Goal: Task Accomplishment & Management: Manage account settings

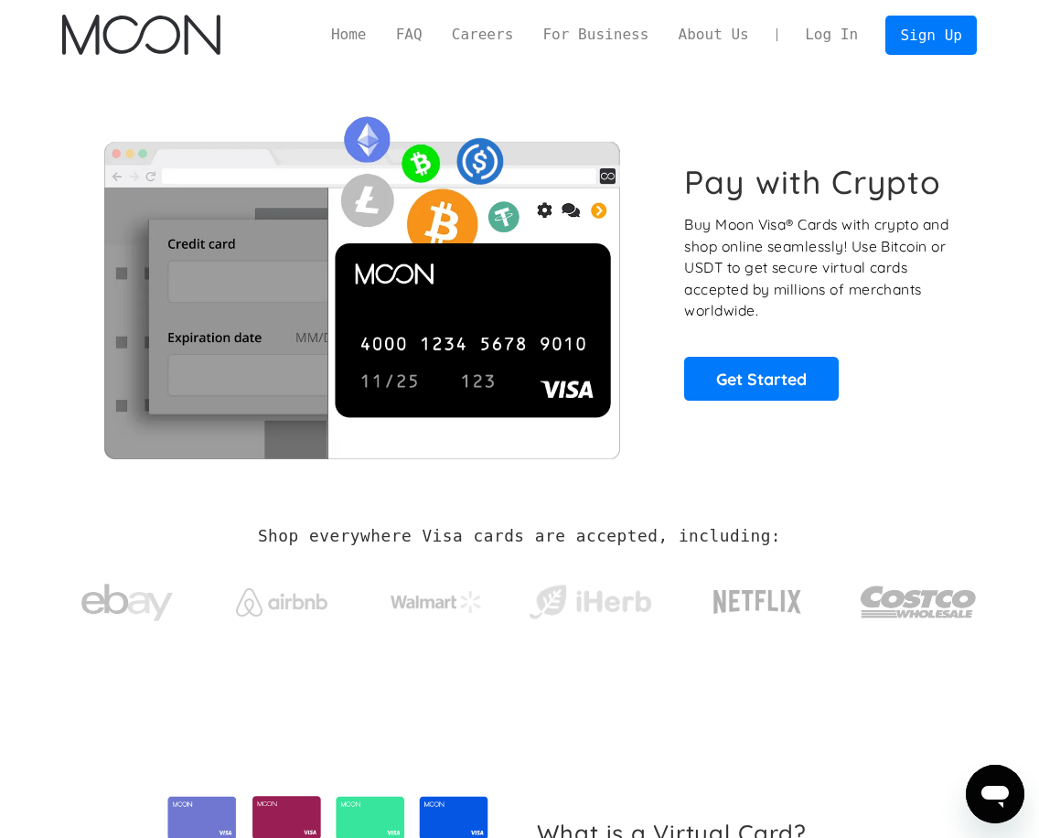
click at [822, 36] on link "Log In" at bounding box center [831, 35] width 82 height 38
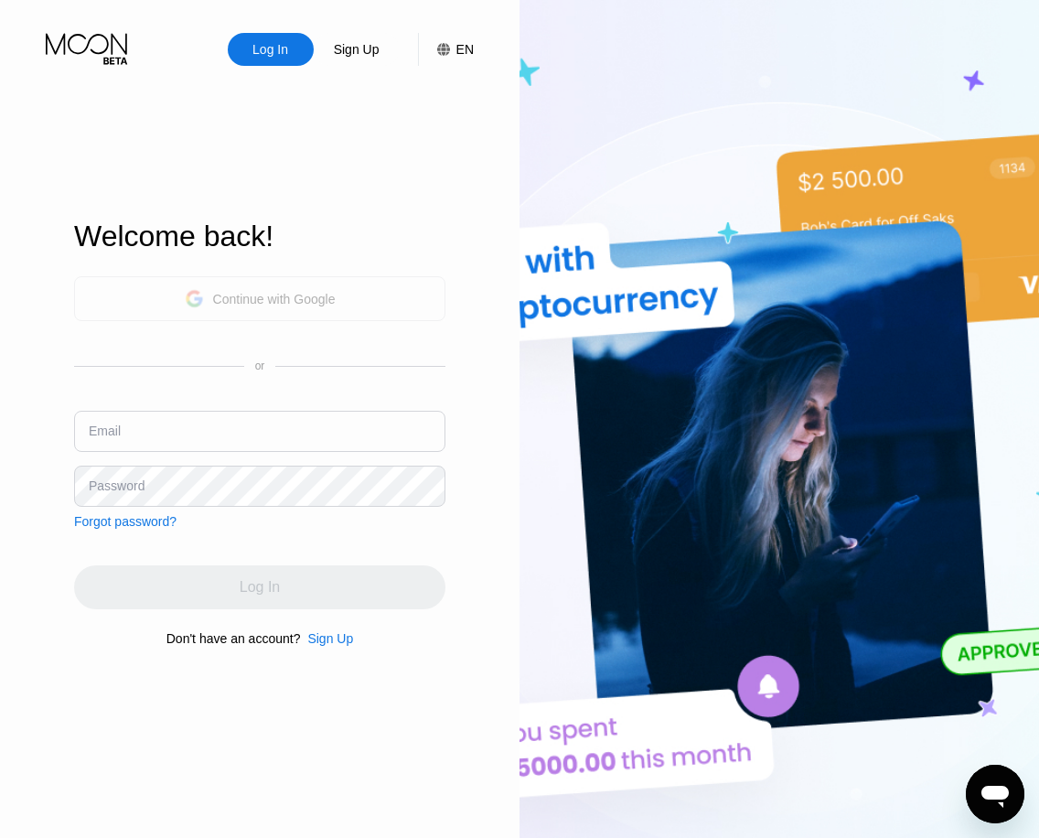
click at [276, 297] on div "Continue with Google" at bounding box center [274, 299] width 123 height 15
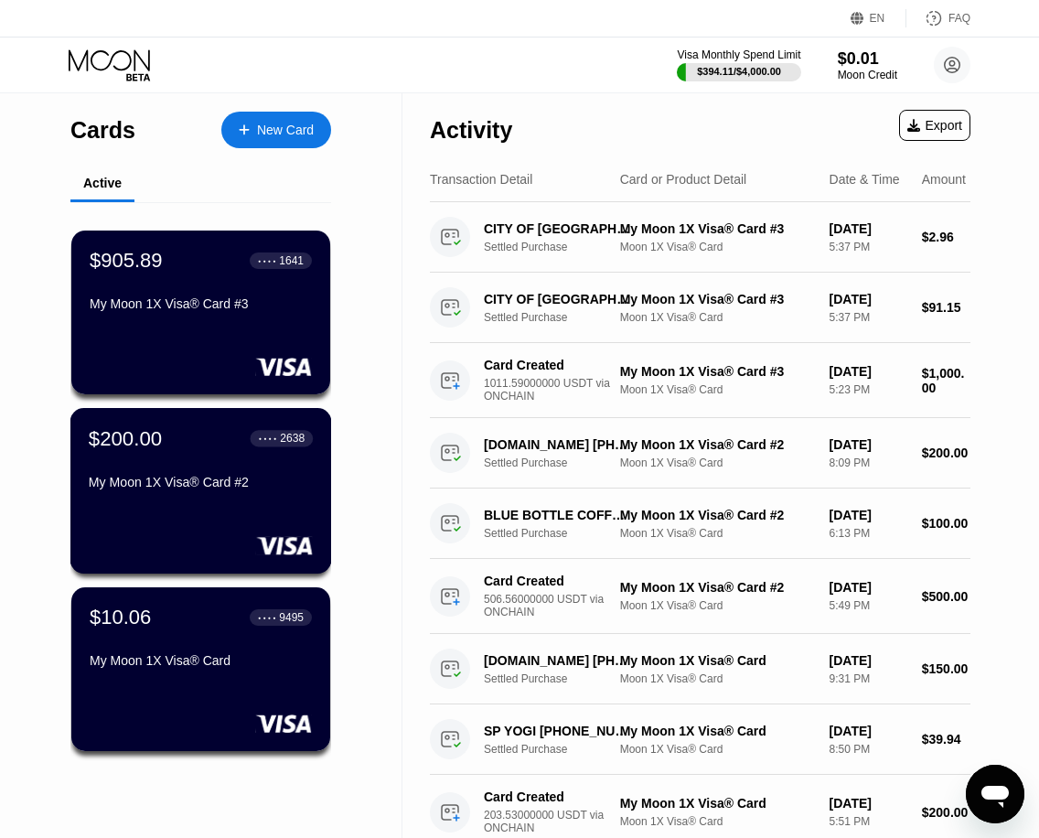
click at [221, 514] on div "$200.00 ● ● ● ● 2638 My Moon 1X Visa® Card #2" at bounding box center [201, 490] width 262 height 165
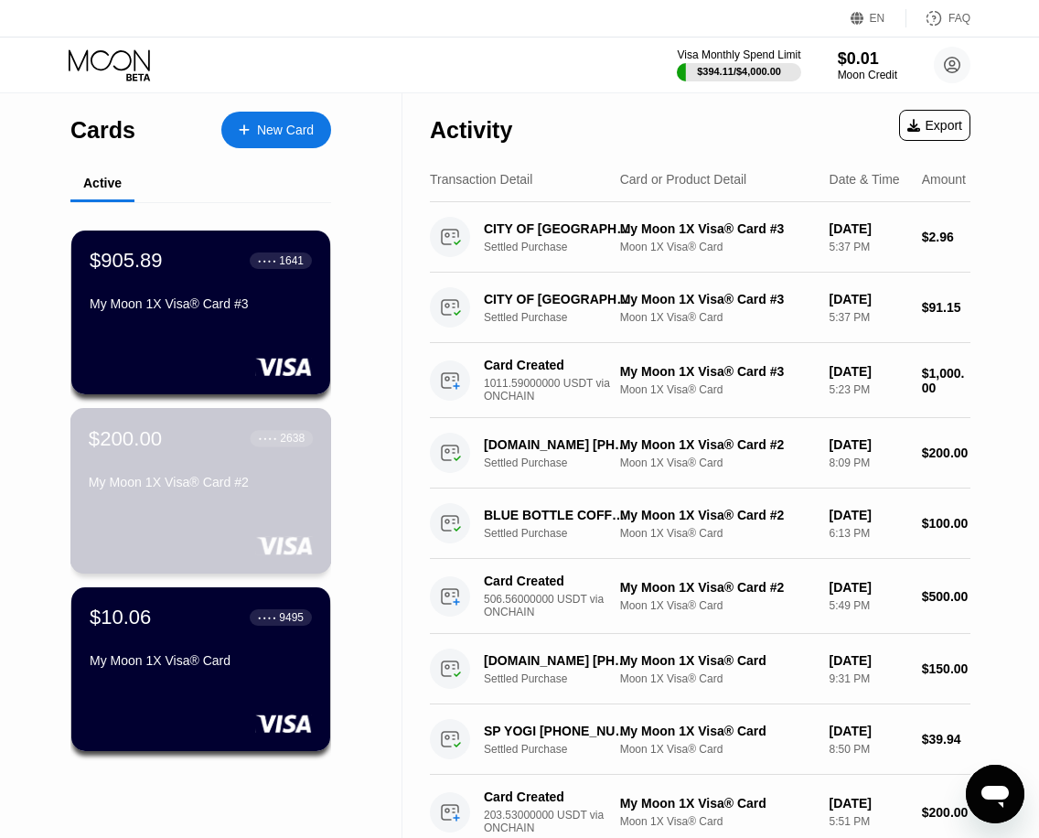
click at [139, 535] on div "$200.00 ● ● ● ● 2638 My Moon 1X Visa® Card #2" at bounding box center [201, 490] width 262 height 165
